Goal: Participate in discussion: Engage in conversation with other users on a specific topic

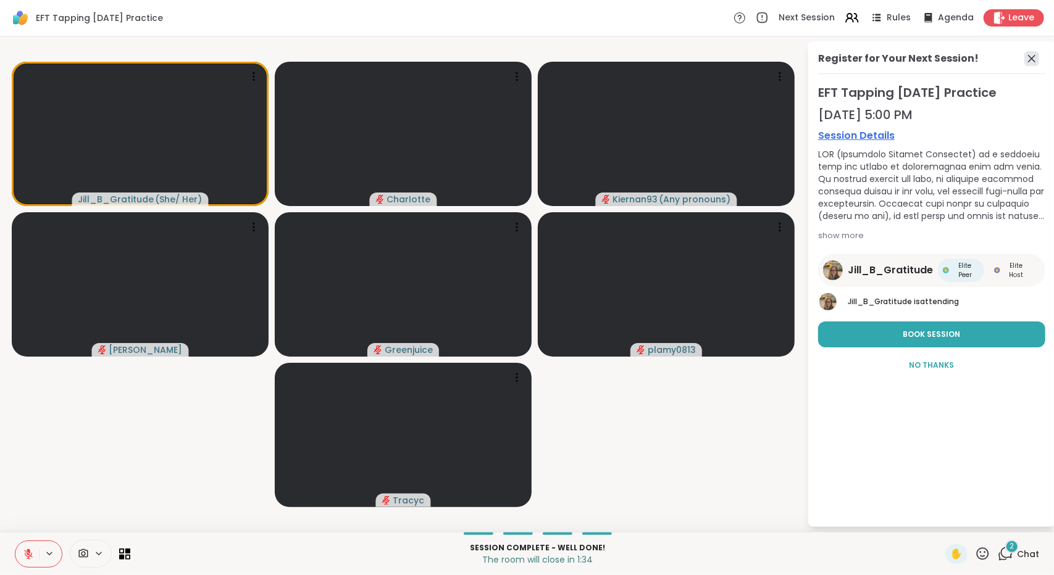
click at [1026, 63] on icon at bounding box center [1031, 58] width 15 height 15
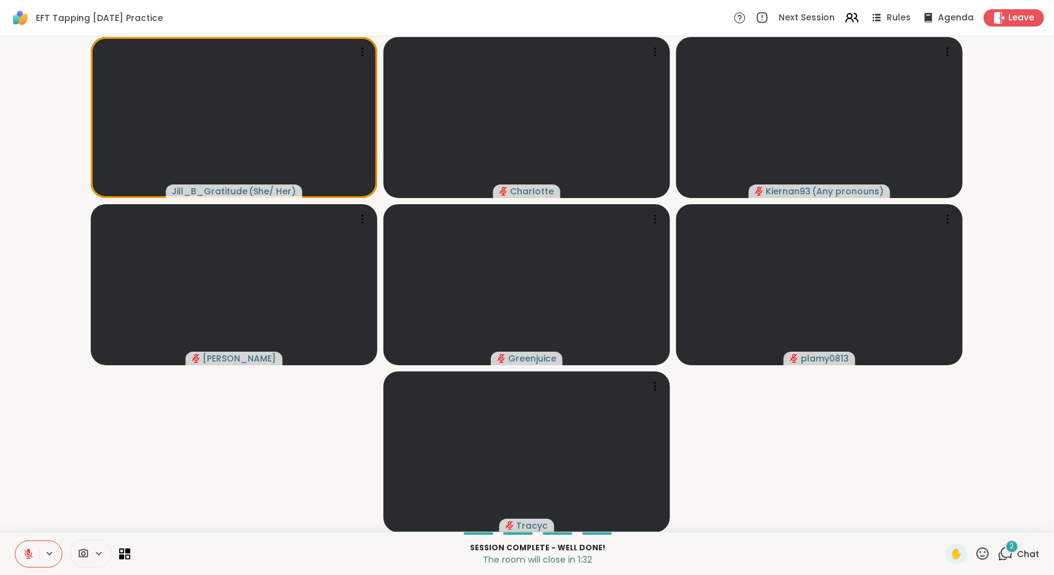
click at [1004, 554] on icon at bounding box center [1005, 553] width 15 height 15
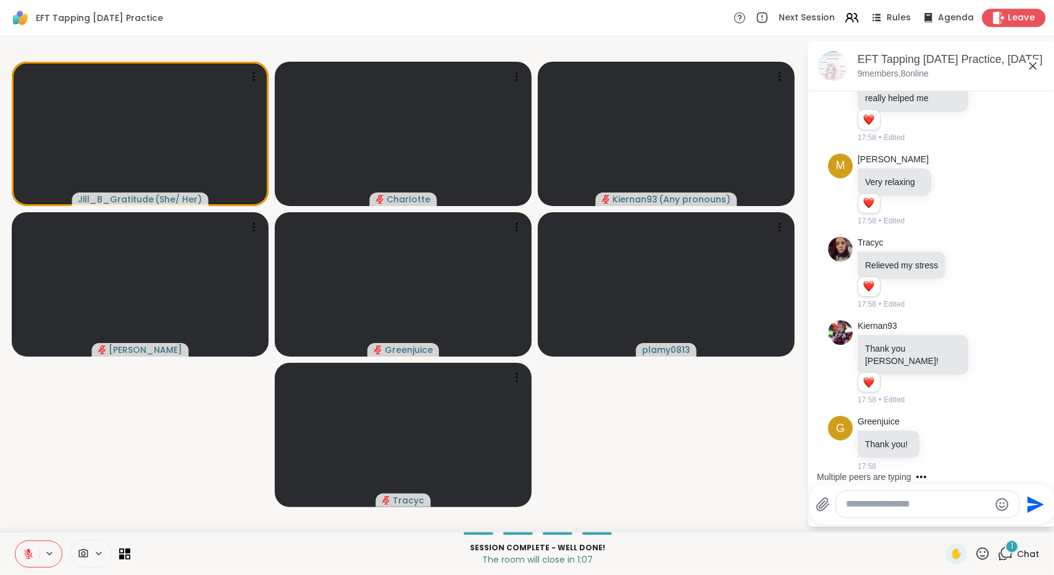
scroll to position [2823, 0]
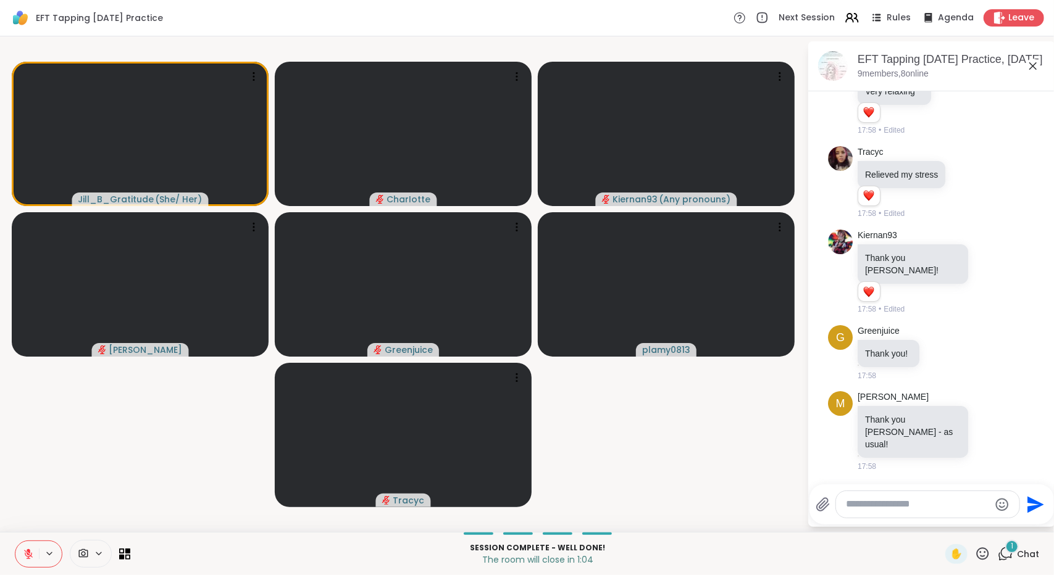
click at [998, 552] on icon at bounding box center [1005, 553] width 15 height 15
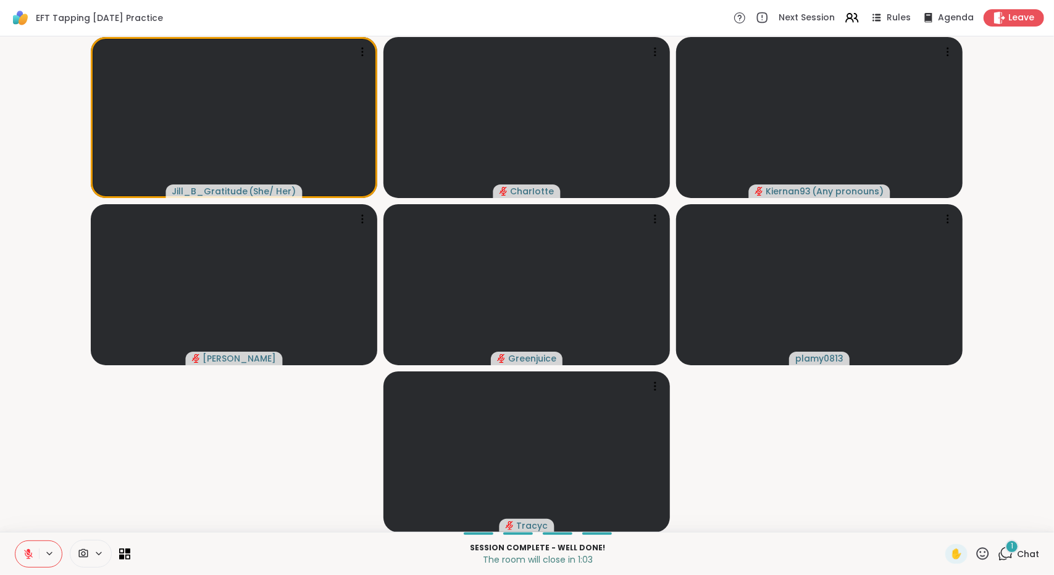
click at [998, 552] on icon at bounding box center [1005, 553] width 15 height 15
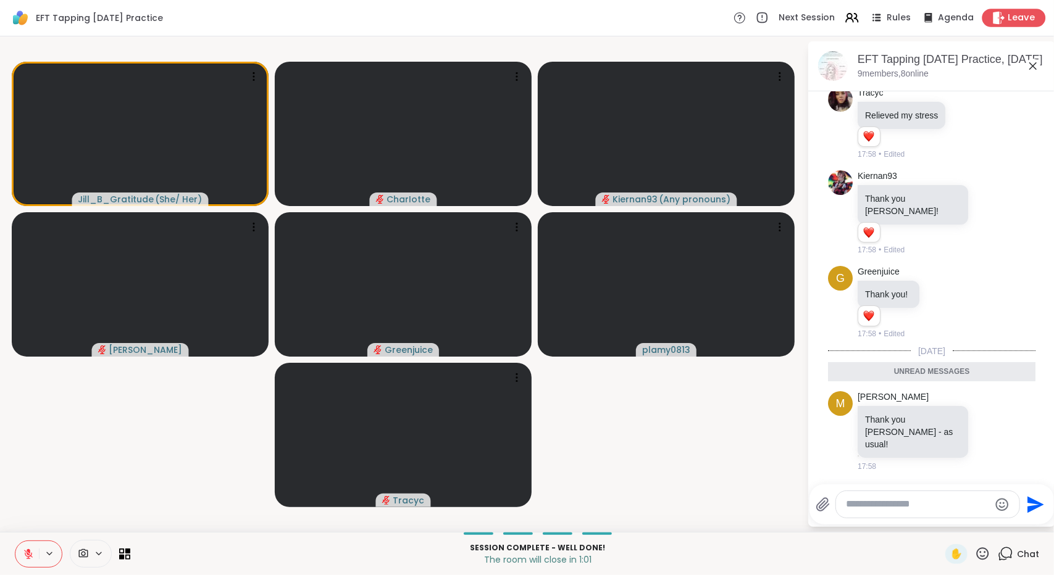
scroll to position [2888, 0]
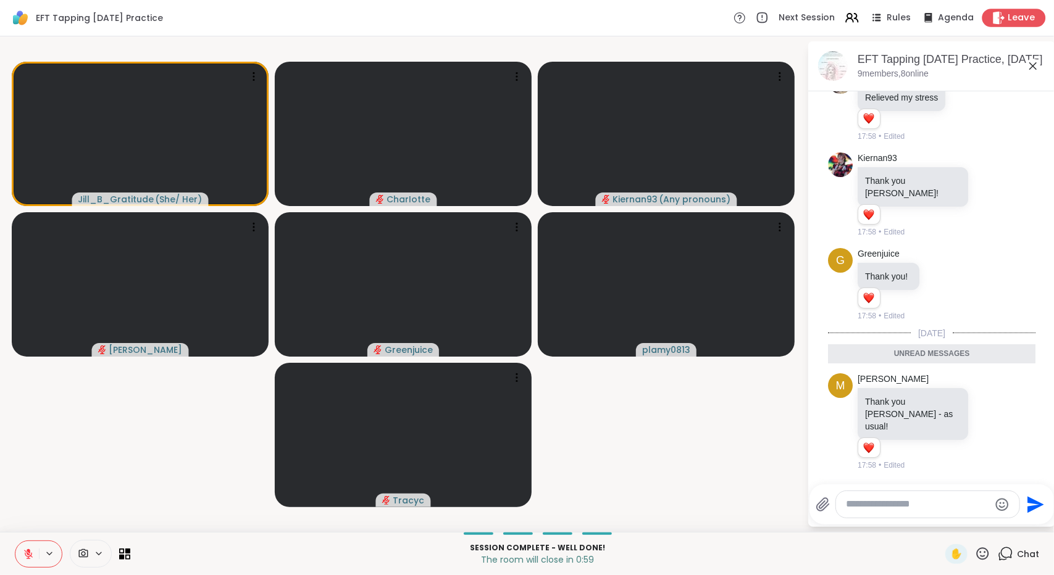
click at [982, 14] on div "Leave" at bounding box center [1014, 18] width 64 height 18
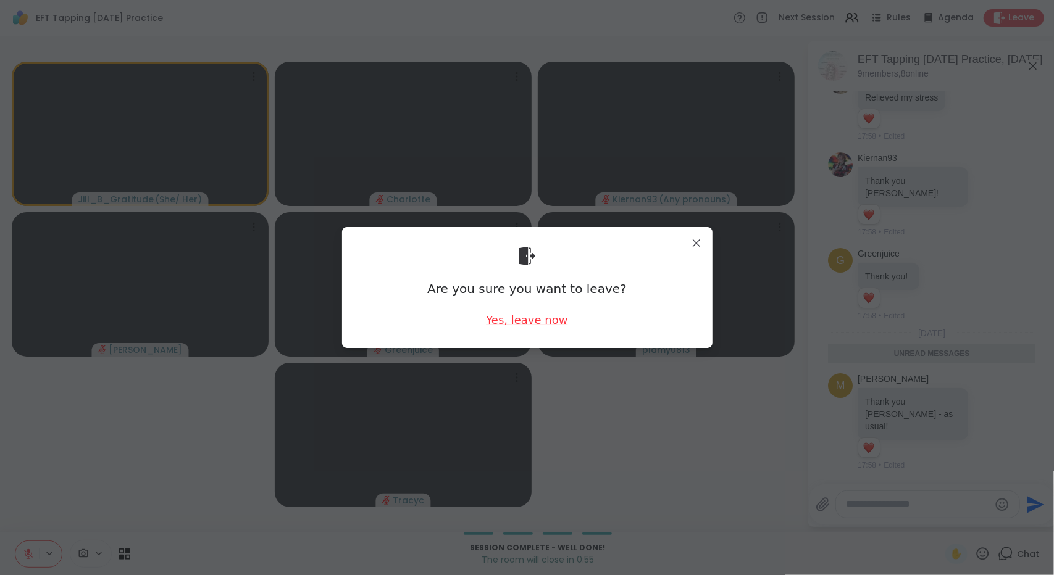
click at [533, 321] on div "Yes, leave now" at bounding box center [526, 319] width 81 height 15
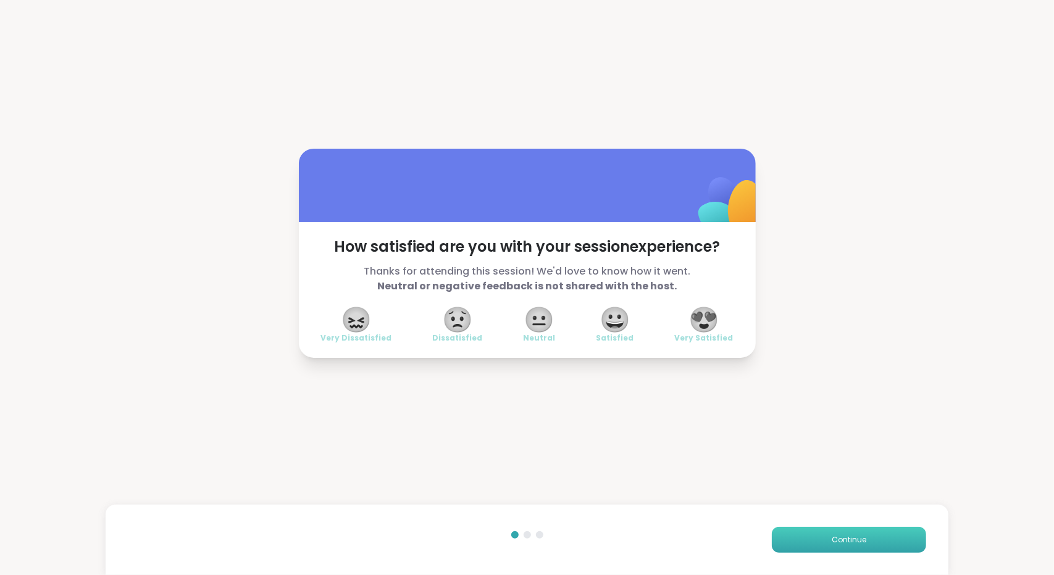
click at [793, 534] on button "Continue" at bounding box center [849, 540] width 154 height 26
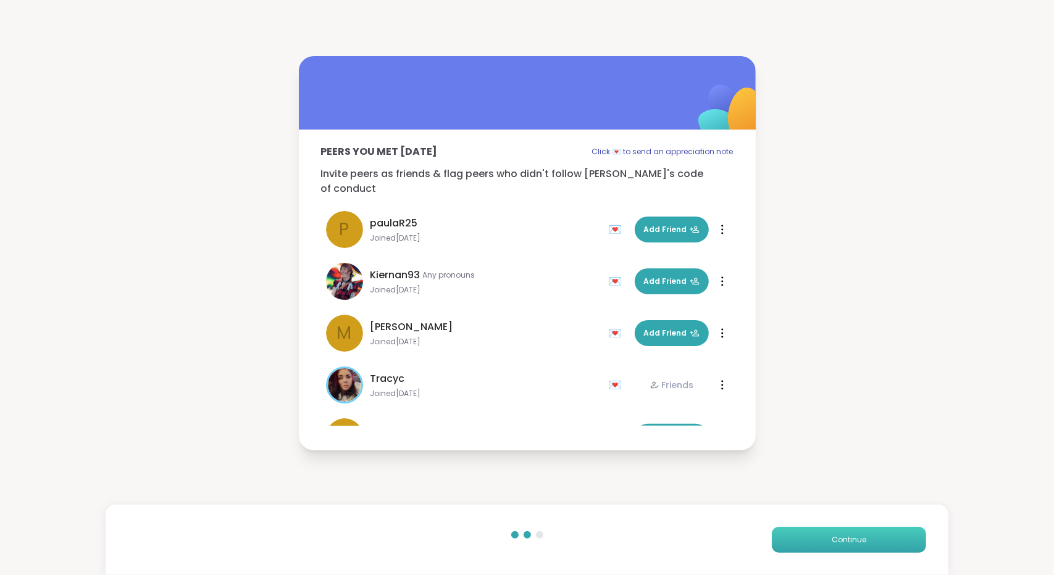
click at [793, 534] on button "Continue" at bounding box center [849, 540] width 154 height 26
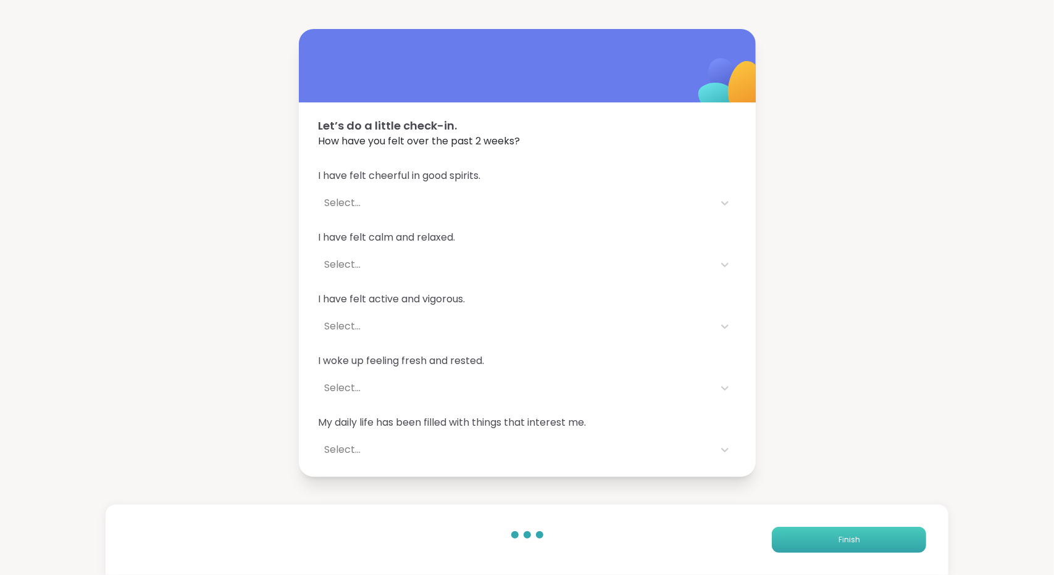
click at [793, 534] on button "Finish" at bounding box center [849, 540] width 154 height 26
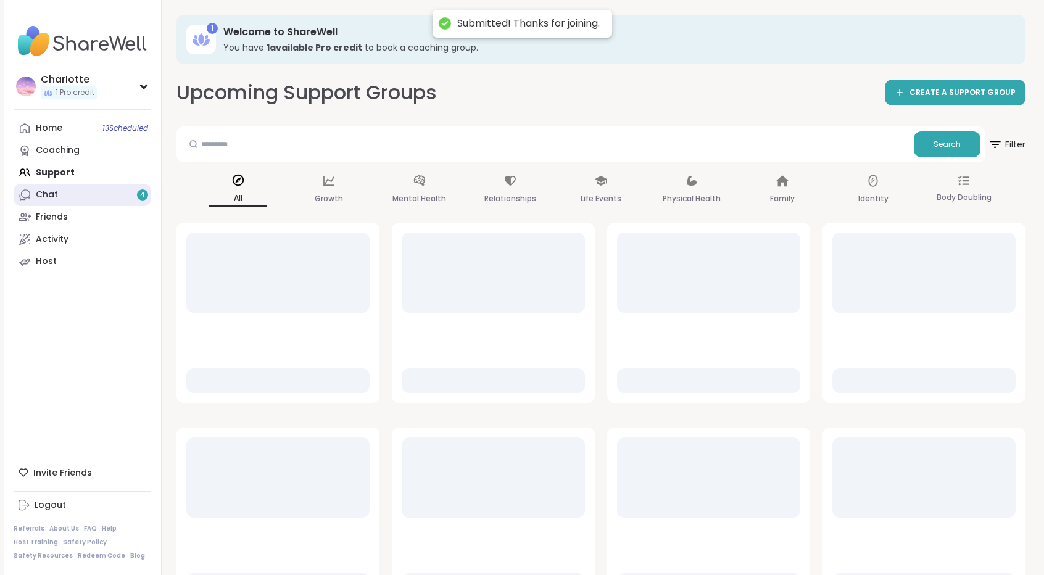
click at [68, 199] on link "Chat 4" at bounding box center [83, 195] width 138 height 22
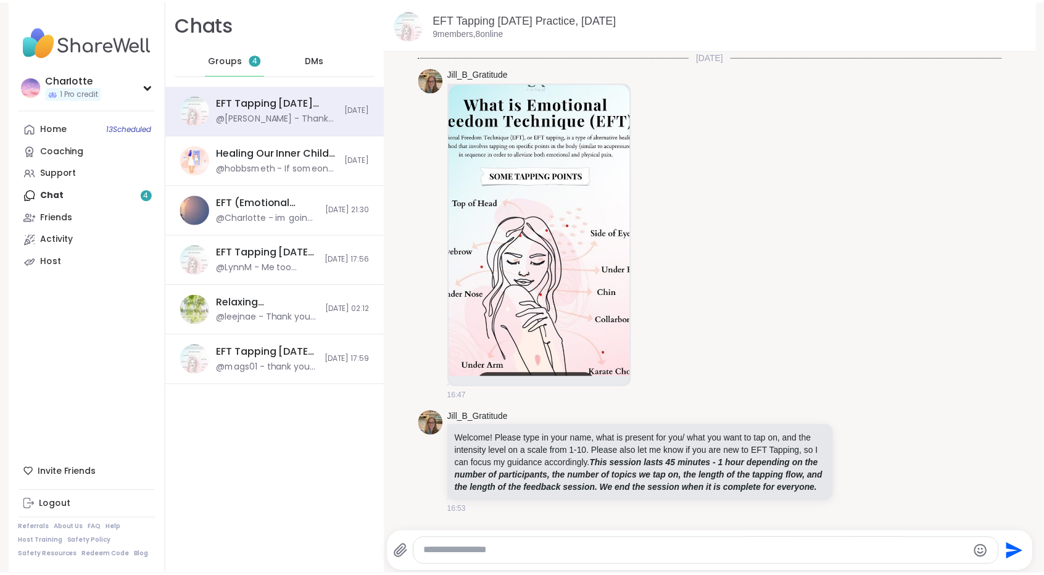
scroll to position [1979, 0]
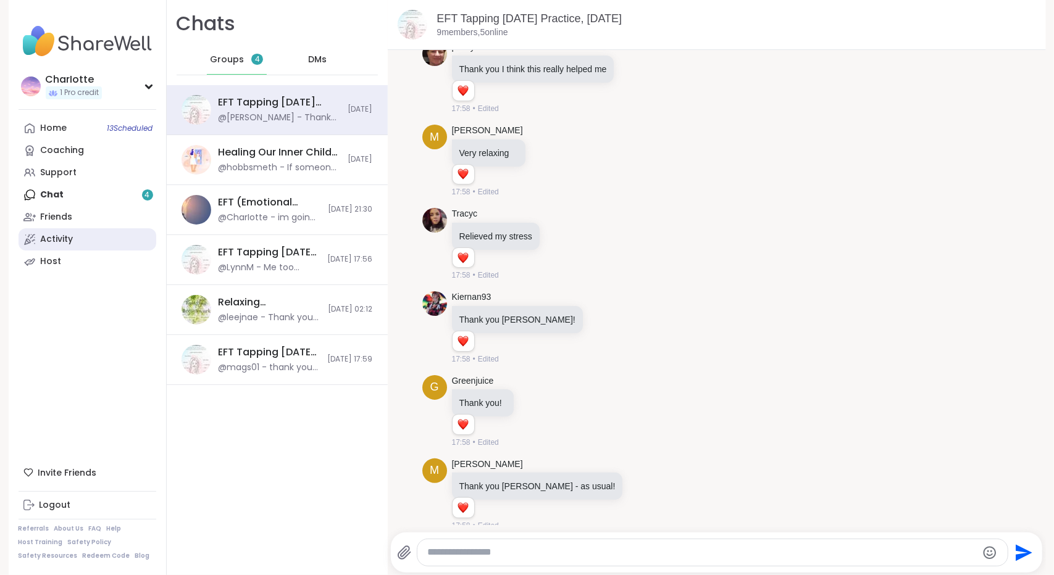
click at [44, 242] on div "Activity" at bounding box center [57, 239] width 33 height 12
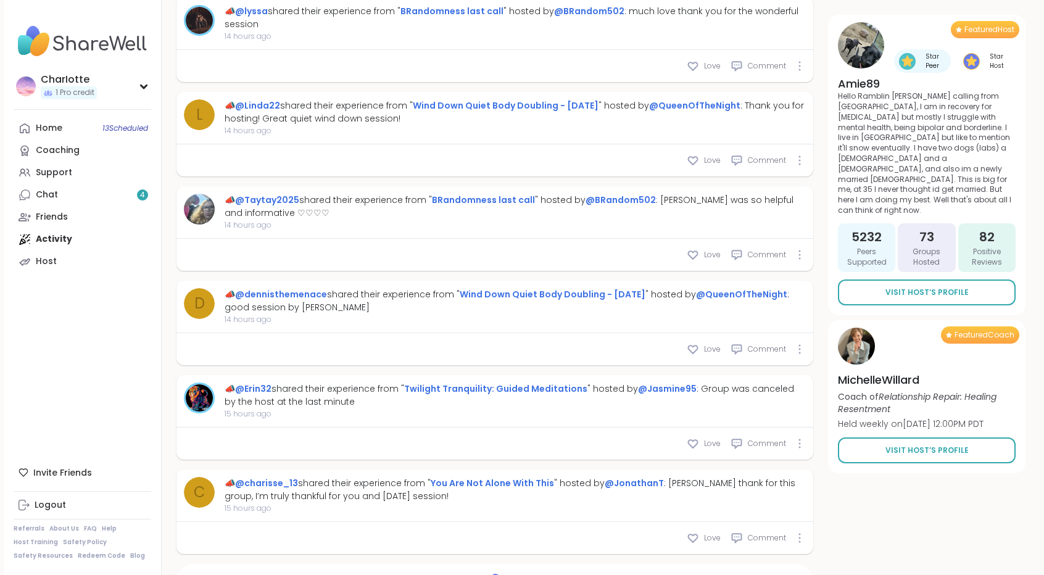
scroll to position [4280, 0]
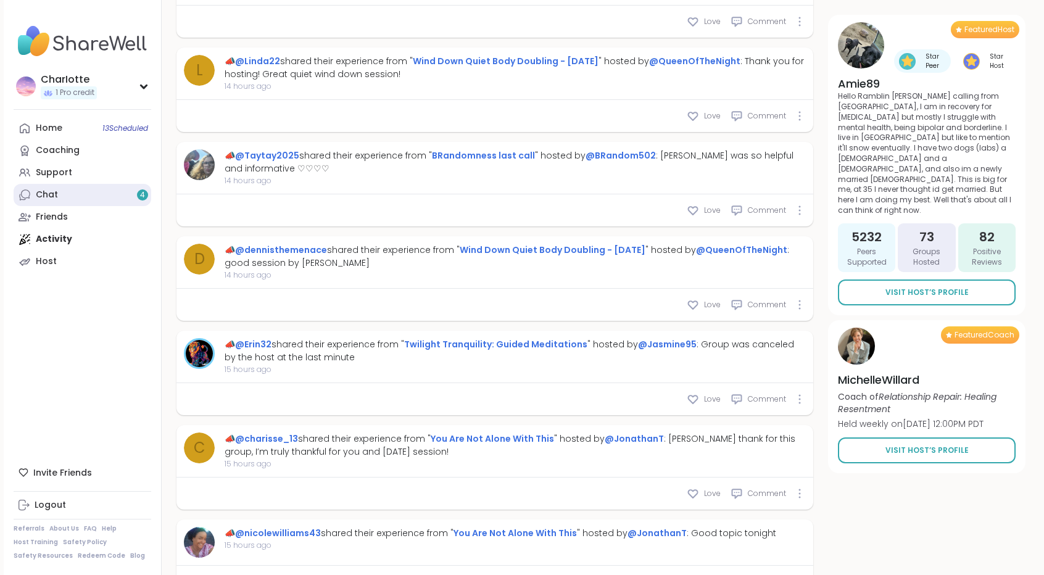
click at [58, 204] on link "Chat 4" at bounding box center [83, 195] width 138 height 22
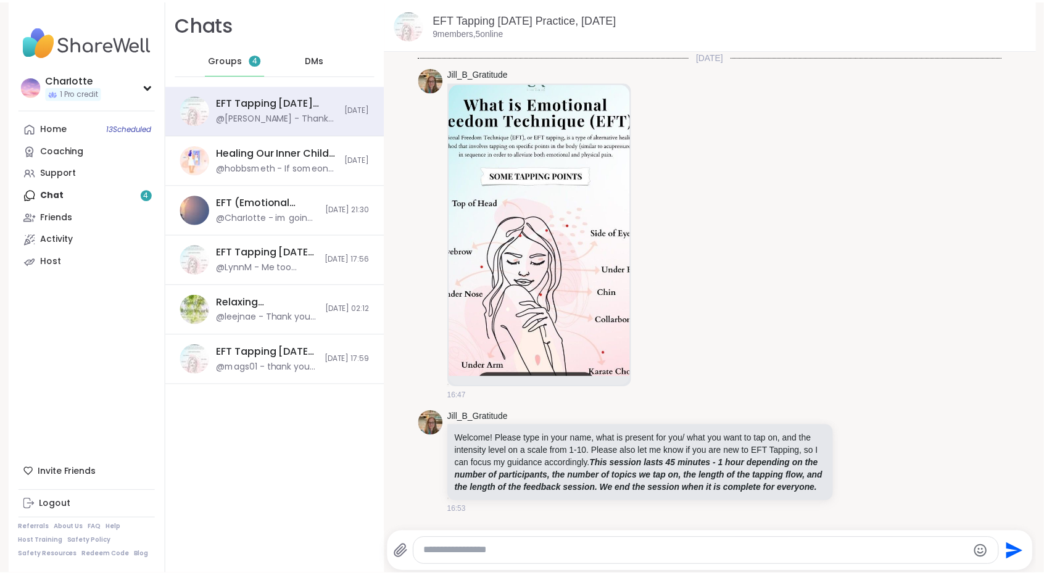
scroll to position [1979, 0]
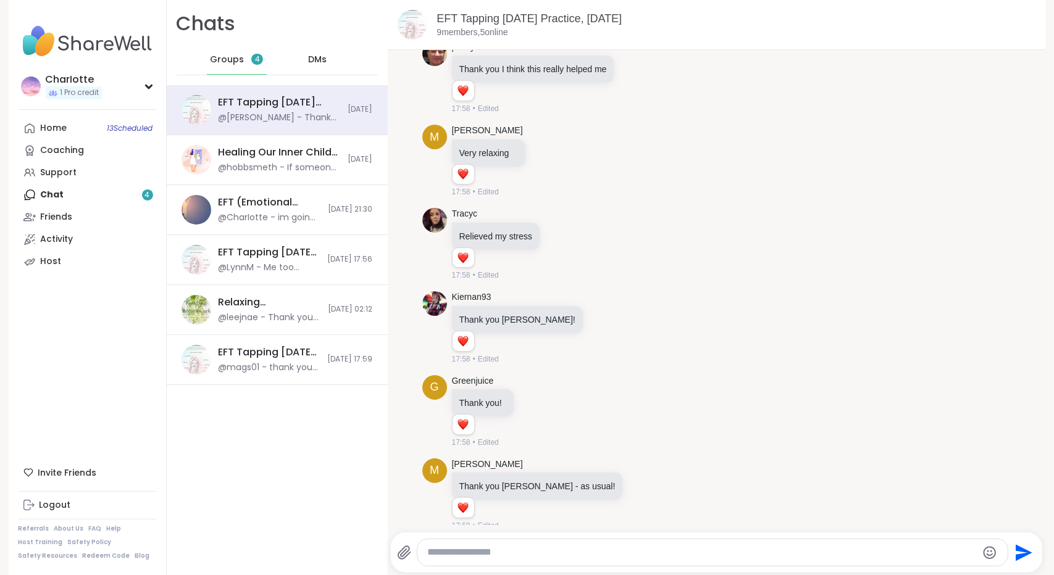
click at [85, 198] on div "Home 13 Scheduled Coaching Support Chat 4 Friends Activity Host" at bounding box center [88, 195] width 138 height 156
click at [190, 63] on div "Groups 4 DMs" at bounding box center [277, 60] width 201 height 30
click at [217, 55] on span "Groups" at bounding box center [227, 60] width 34 height 12
click at [239, 167] on div "@hobbsmeth - If someone wouldn't mind answering it that would be great." at bounding box center [280, 168] width 122 height 12
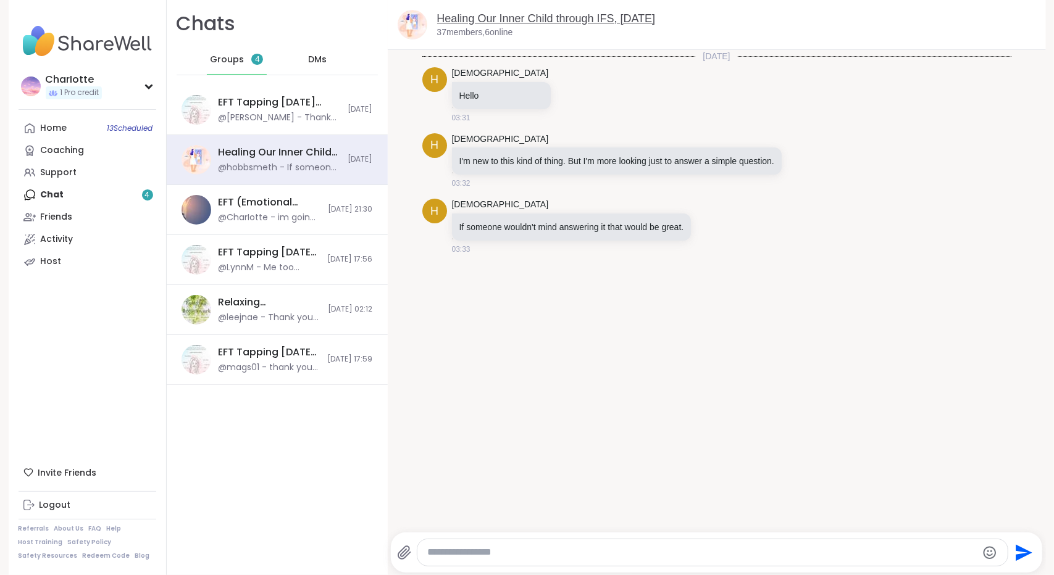
click at [553, 23] on link "Healing Our Inner Child through IFS, [DATE]" at bounding box center [546, 18] width 219 height 12
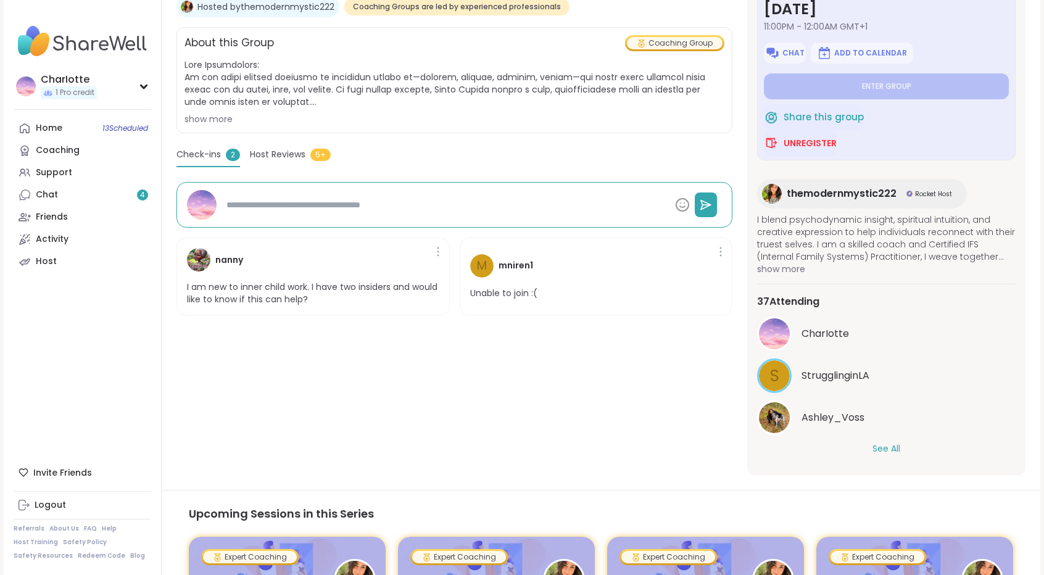
scroll to position [243, 0]
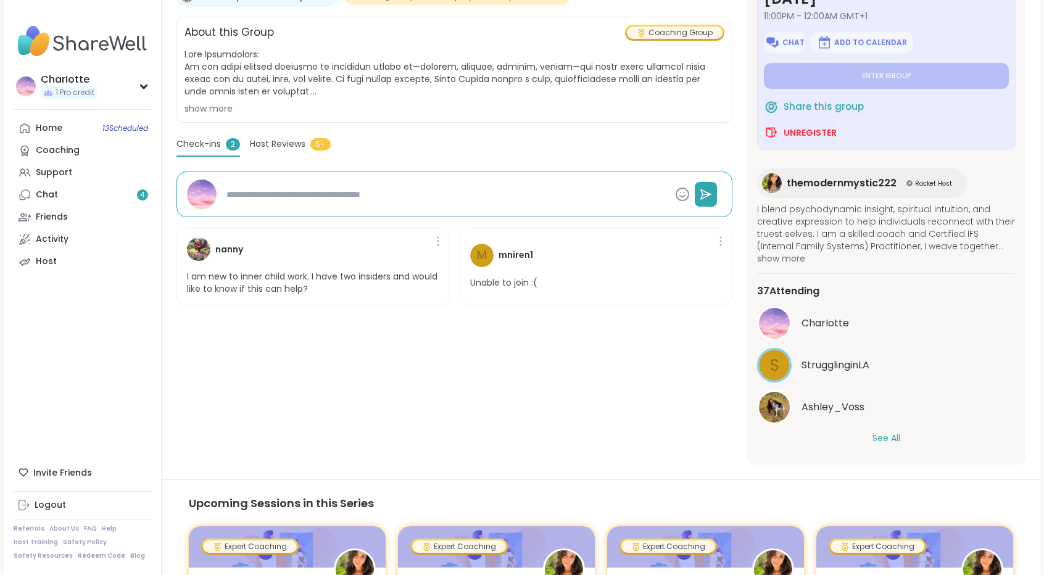
click at [884, 436] on button "See All" at bounding box center [887, 438] width 28 height 13
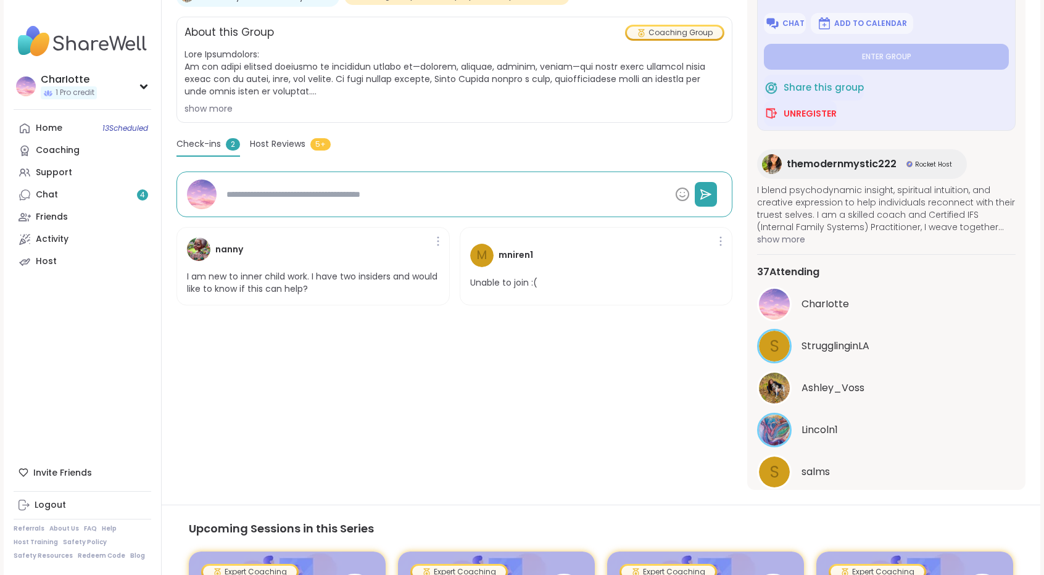
scroll to position [0, 0]
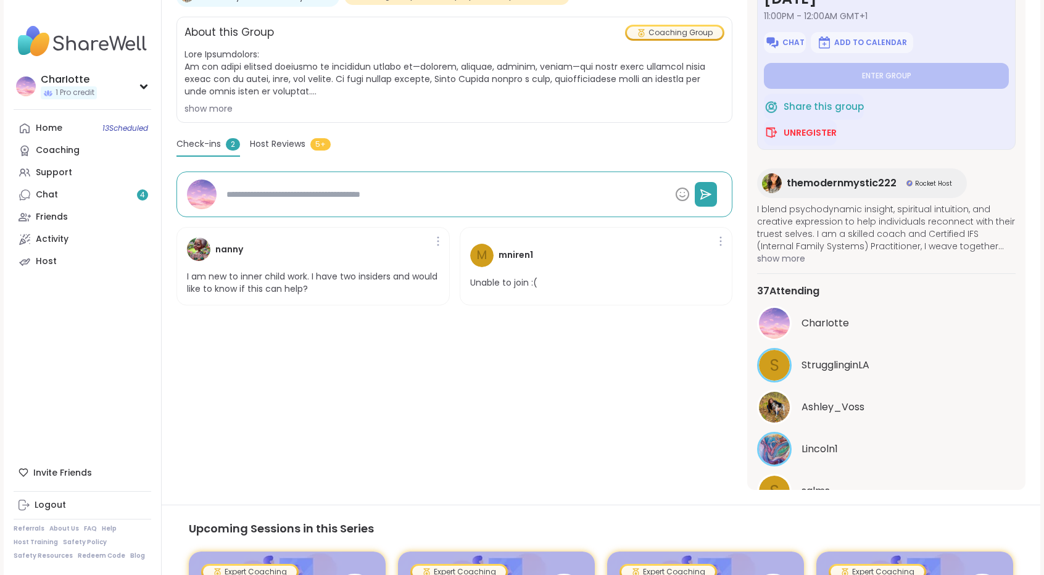
click at [282, 147] on span "Host Reviews" at bounding box center [278, 144] width 56 height 13
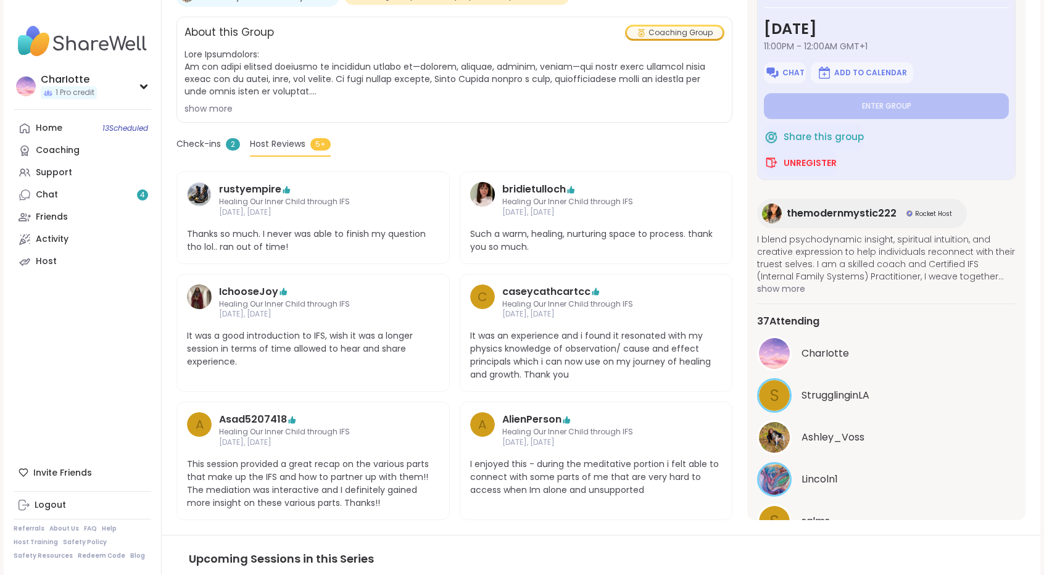
click at [215, 143] on span "Check-ins" at bounding box center [199, 144] width 44 height 13
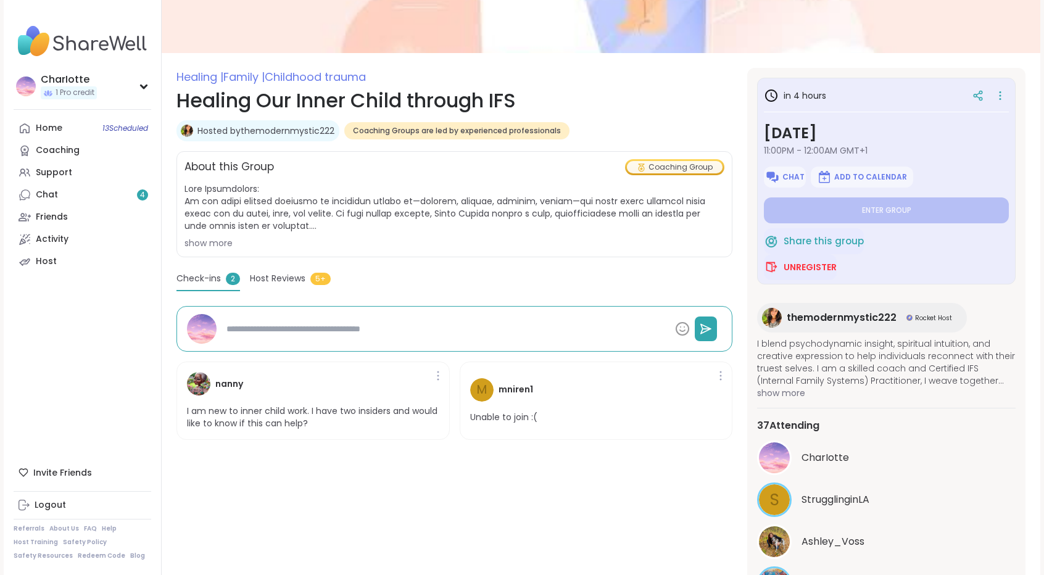
scroll to position [107, 0]
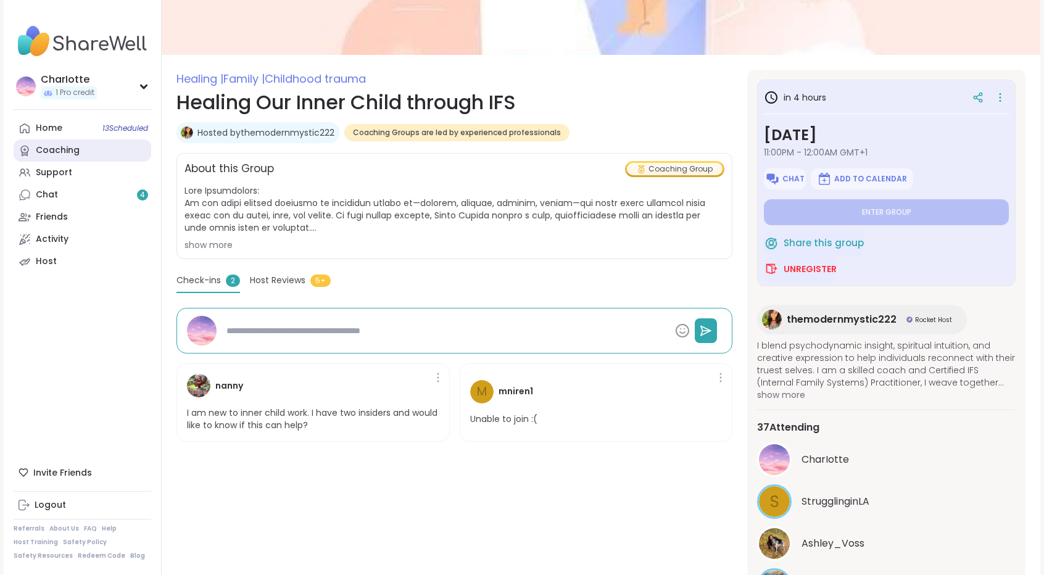
click at [79, 160] on link "Coaching" at bounding box center [83, 151] width 138 height 22
type textarea "*"
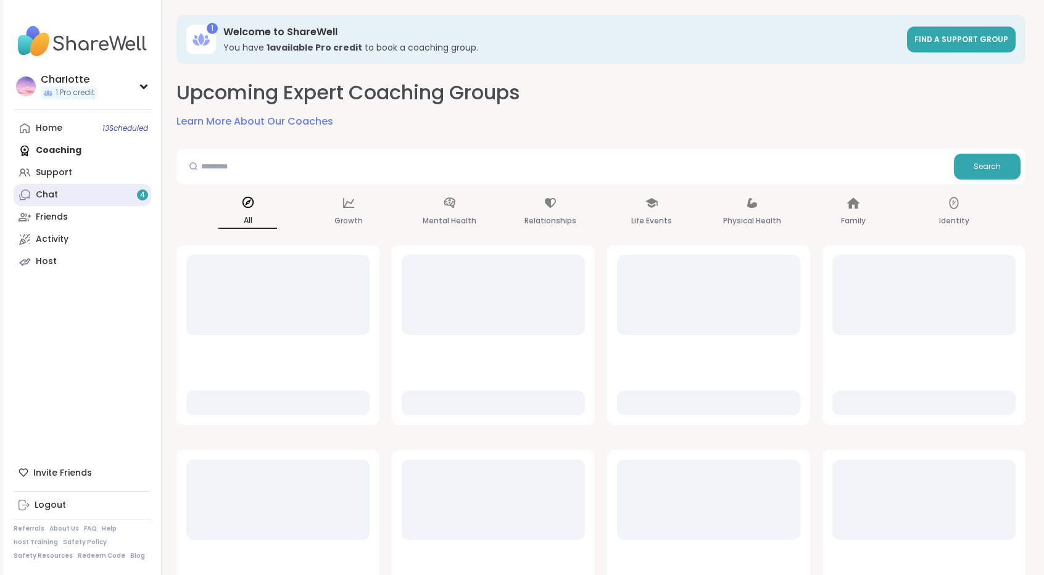
click at [64, 193] on link "Chat 4" at bounding box center [83, 195] width 138 height 22
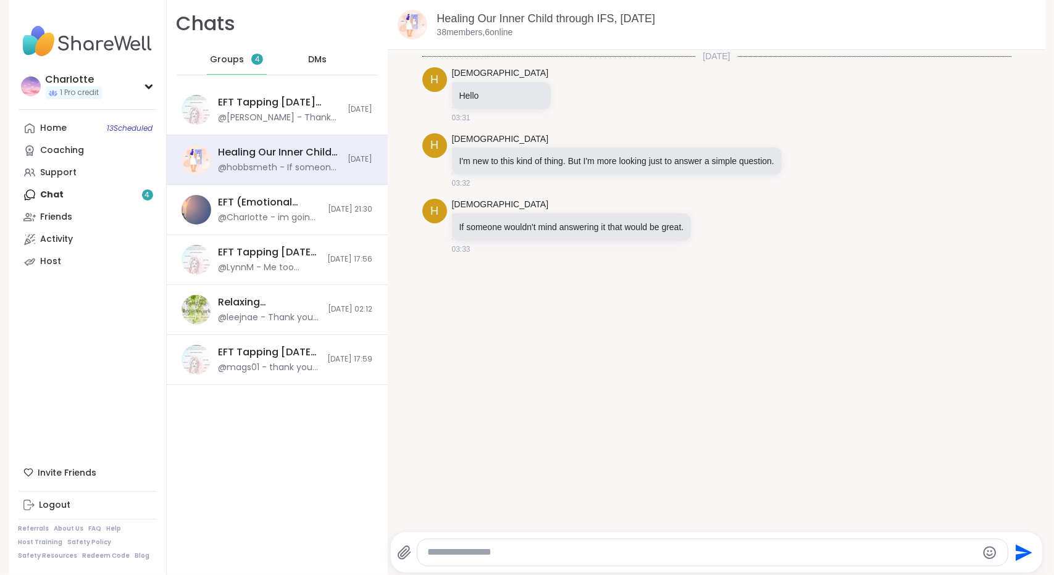
click at [242, 67] on div "Groups 4" at bounding box center [237, 60] width 60 height 30
click at [265, 112] on div "@[PERSON_NAME] - Thank you [PERSON_NAME] - as usual!" at bounding box center [280, 118] width 122 height 12
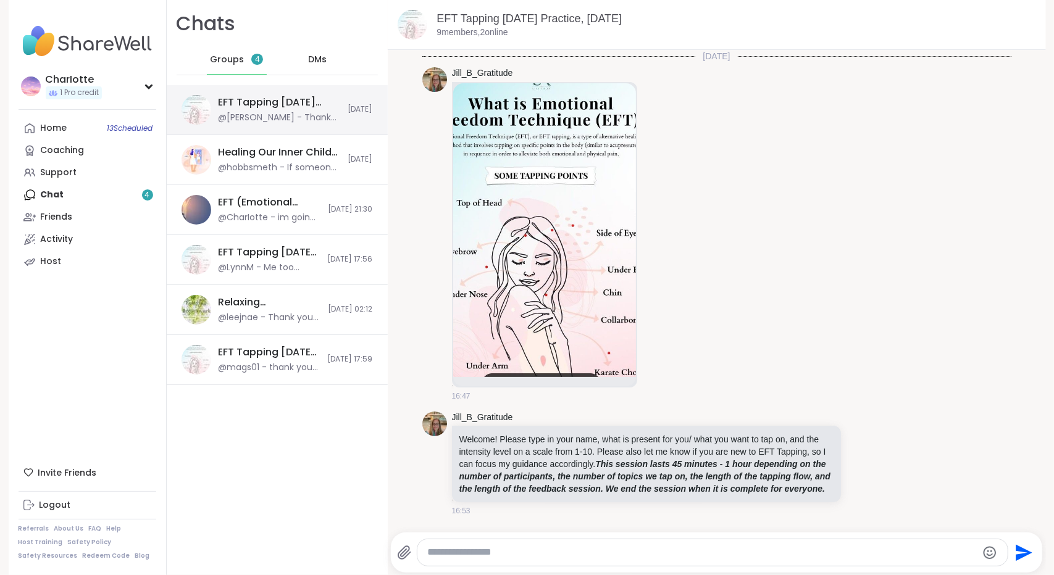
scroll to position [1979, 0]
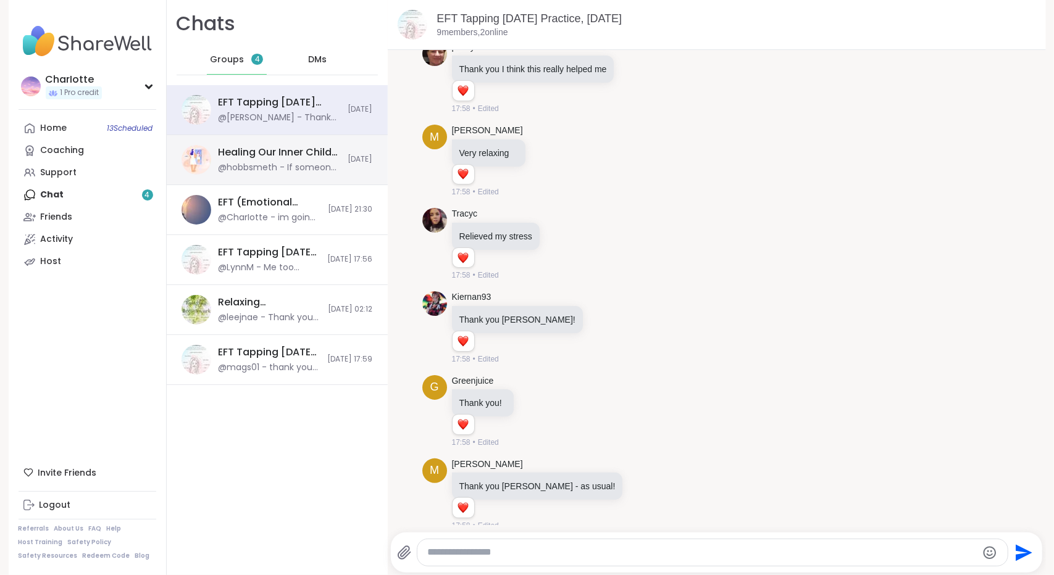
click at [248, 169] on div "@hobbsmeth - If someone wouldn't mind answering it that would be great." at bounding box center [280, 168] width 122 height 12
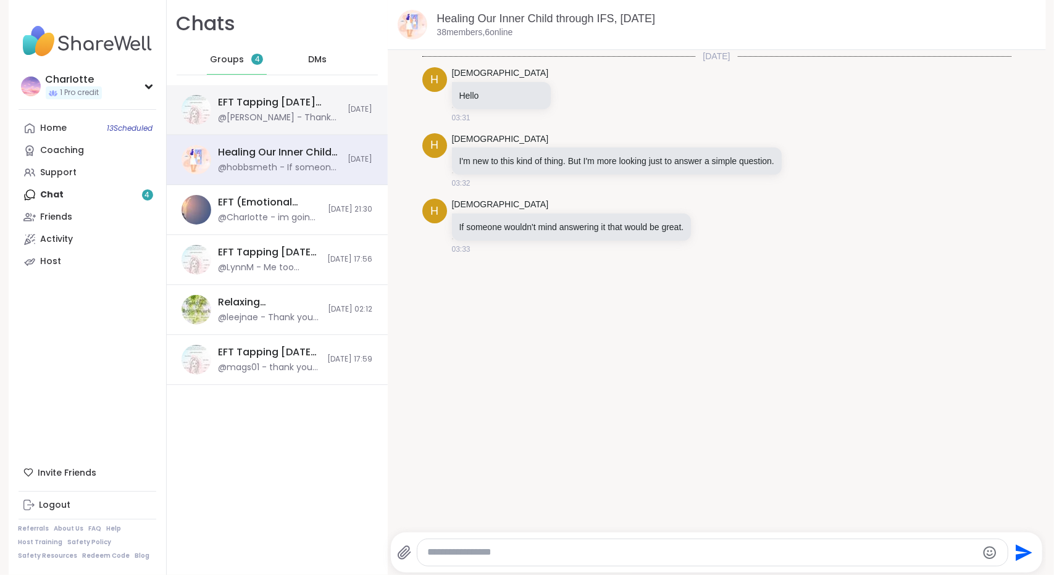
click at [265, 116] on div "@[PERSON_NAME] - Thank you [PERSON_NAME] - as usual!" at bounding box center [280, 118] width 122 height 12
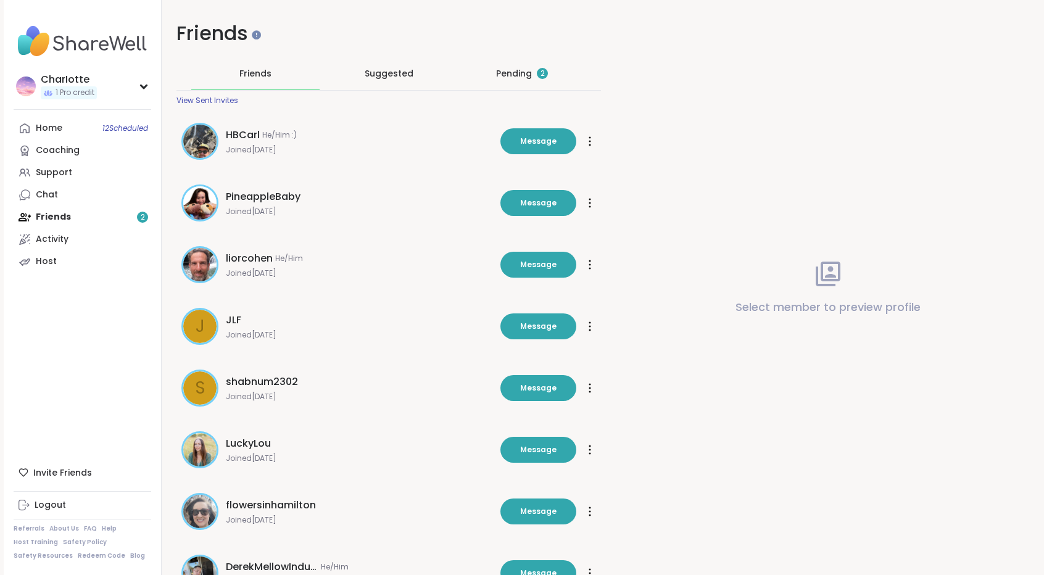
click at [519, 70] on div "Pending 2" at bounding box center [522, 73] width 52 height 12
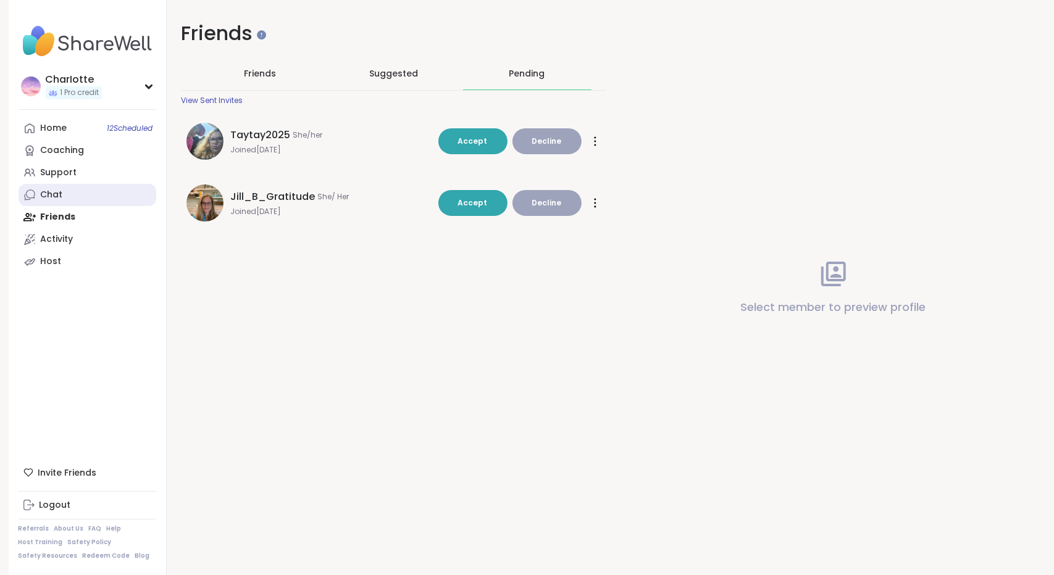
click at [67, 191] on link "Chat" at bounding box center [88, 195] width 138 height 22
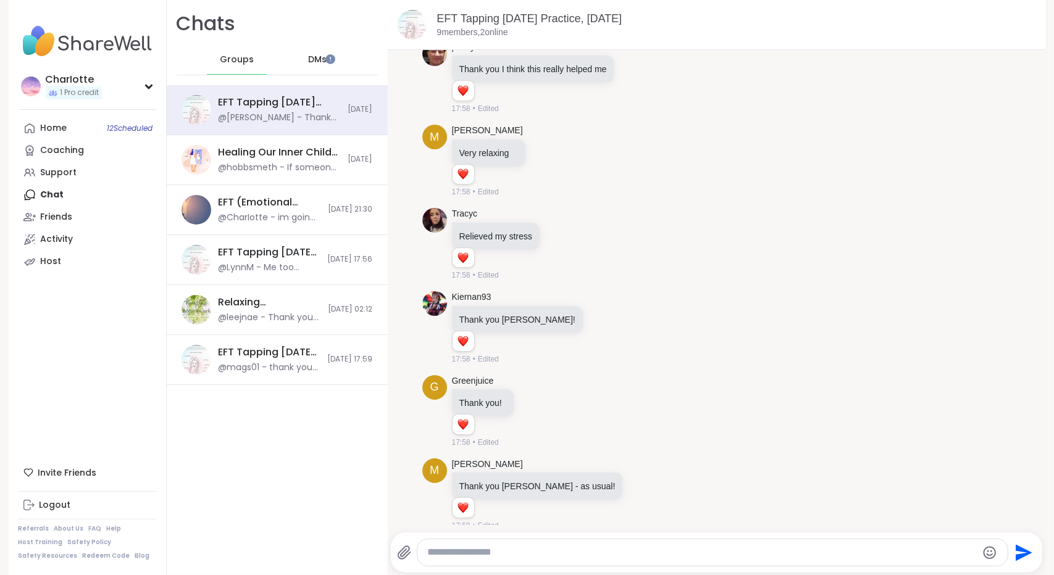
click at [316, 61] on div "DMs" at bounding box center [317, 60] width 60 height 30
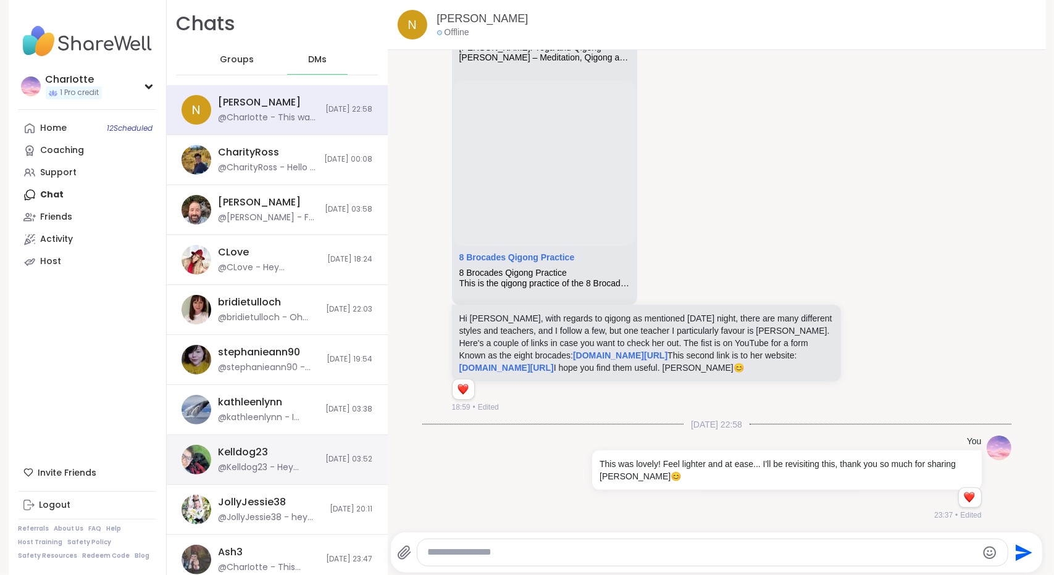
click at [291, 466] on div "Kelldog23 @Kelldog23 - Hey how’s it going 01/08/2025, 03:52" at bounding box center [277, 460] width 221 height 50
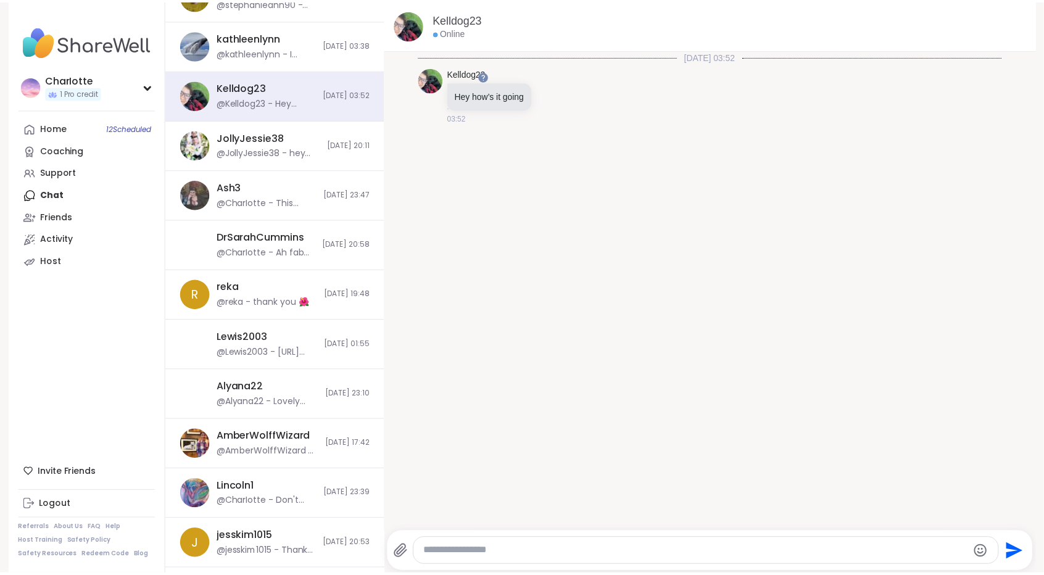
scroll to position [441, 0]
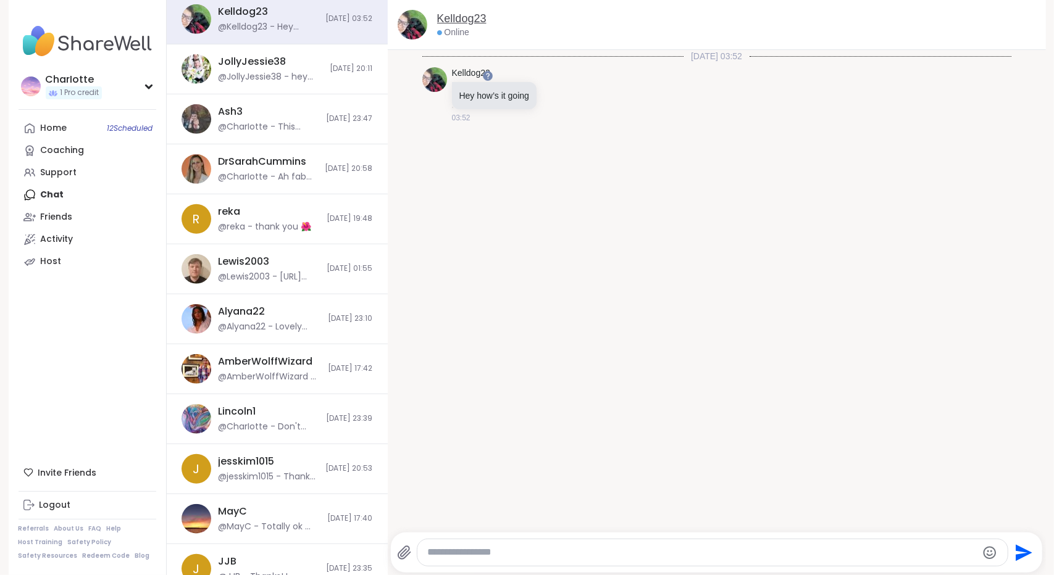
click at [463, 18] on link "Kelldog23" at bounding box center [461, 18] width 49 height 15
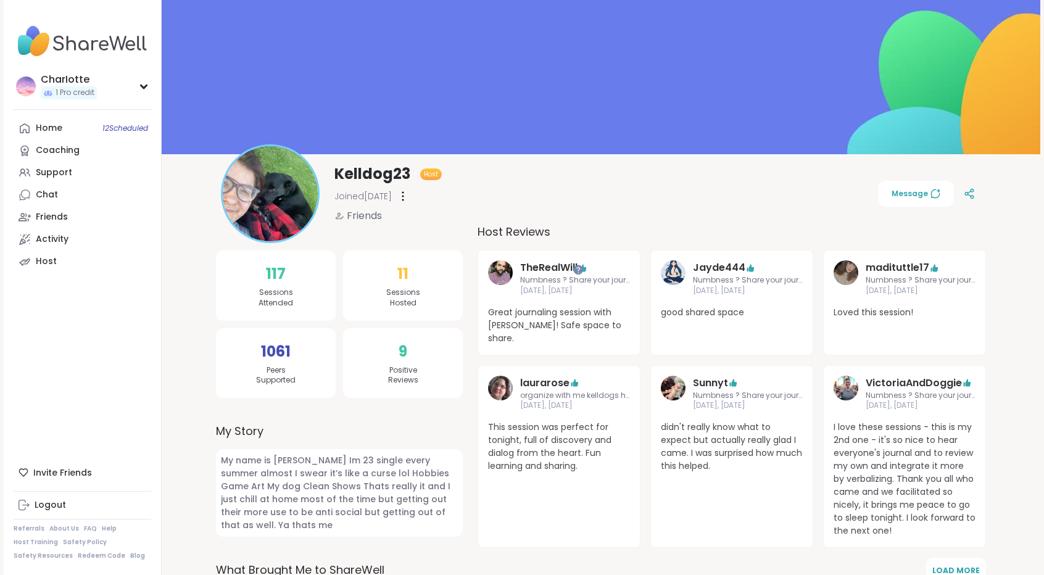
click at [640, 202] on div "Kelldog23 Host Joined Jul 2025 Friends Message" at bounding box center [601, 193] width 760 height 99
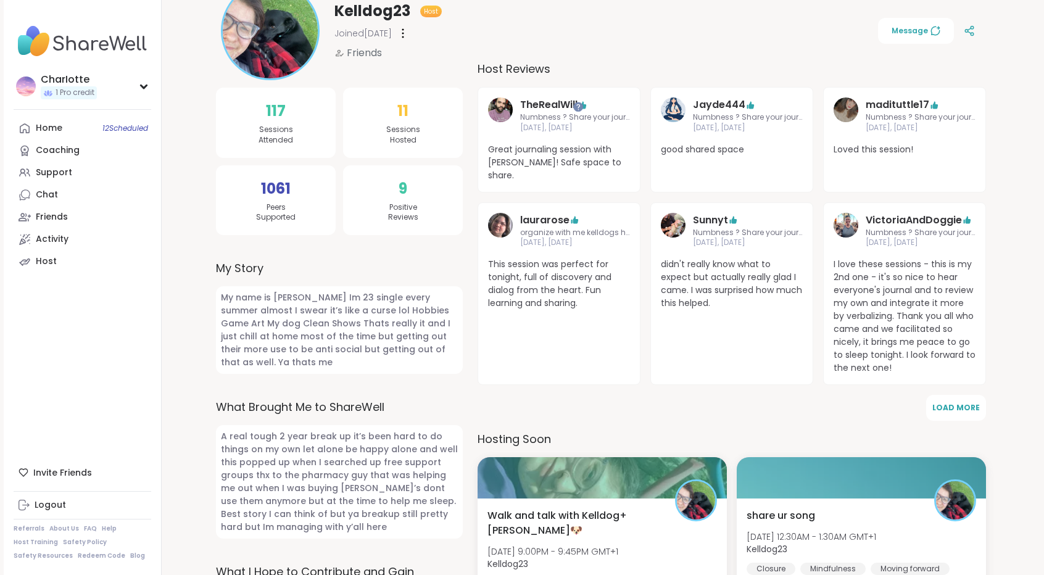
scroll to position [24, 0]
